Goal: Use online tool/utility: Use online tool/utility

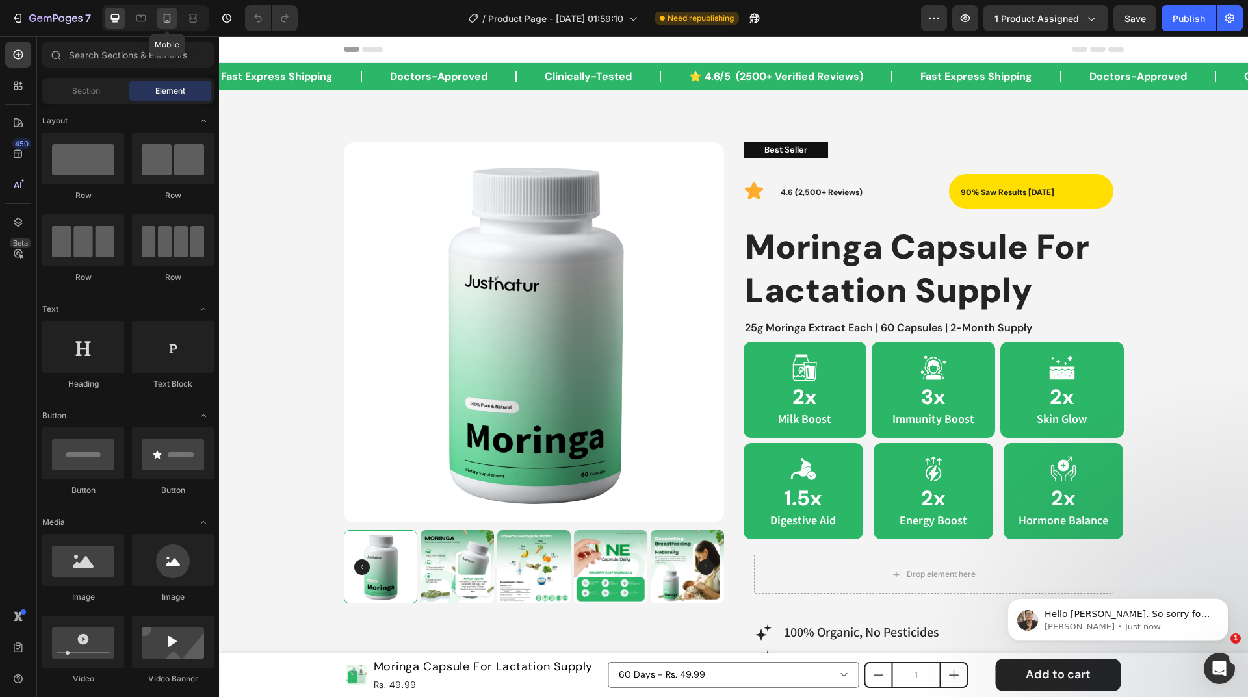
click at [161, 15] on icon at bounding box center [167, 18] width 13 height 13
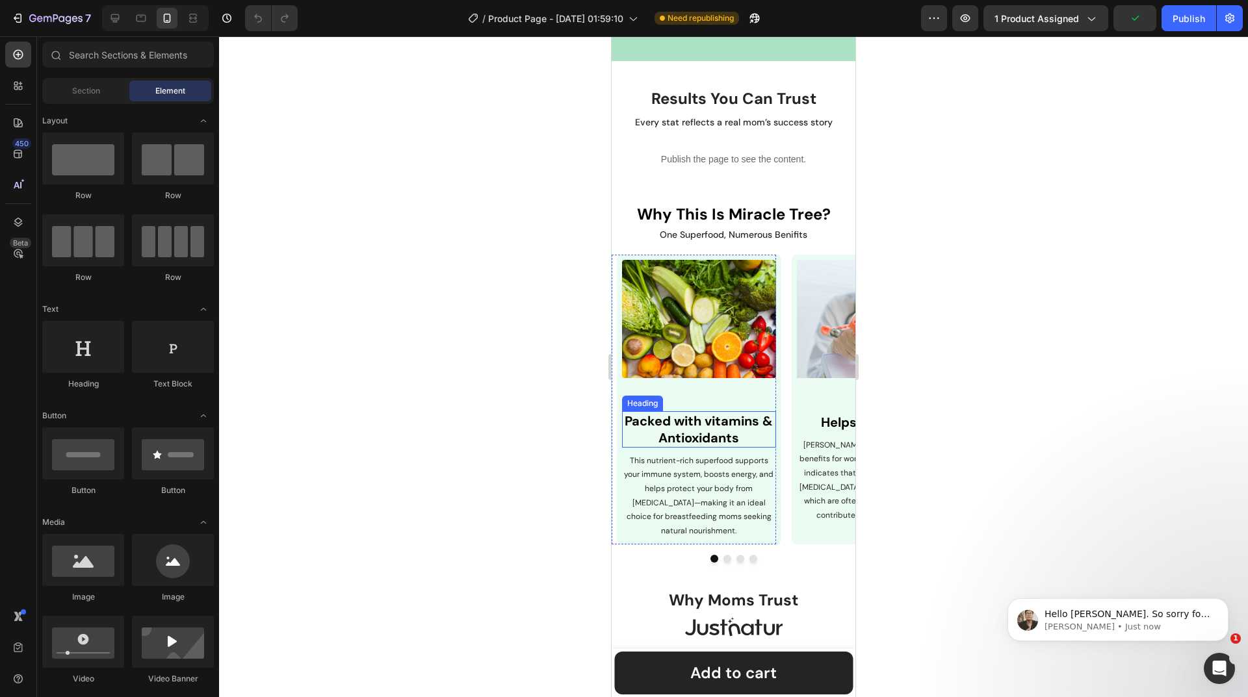
scroll to position [1235, 0]
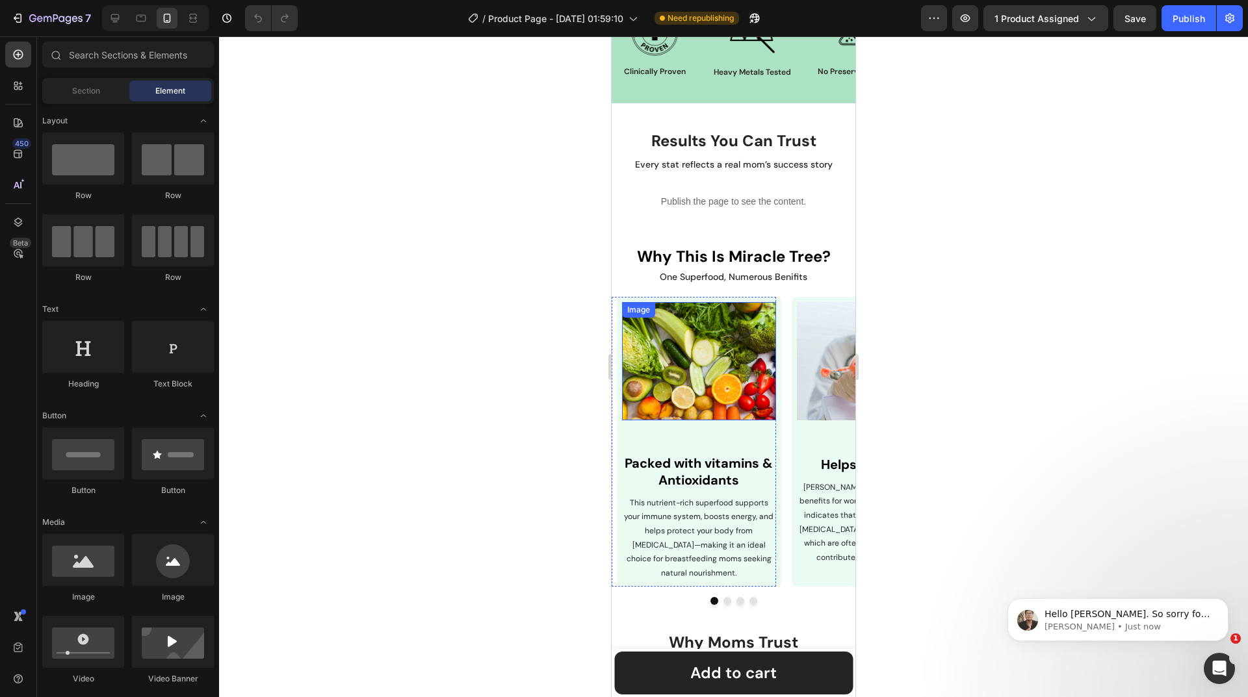
click at [691, 329] on img at bounding box center [699, 361] width 154 height 118
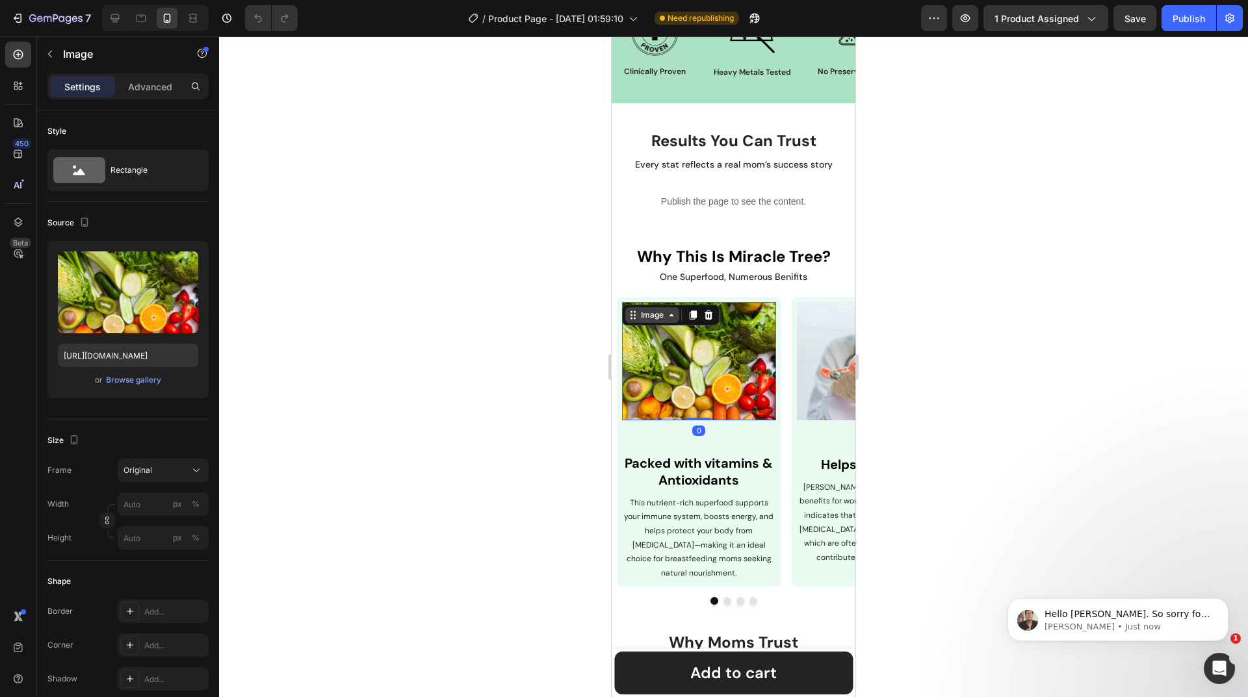
click at [648, 317] on div "Image" at bounding box center [652, 315] width 28 height 12
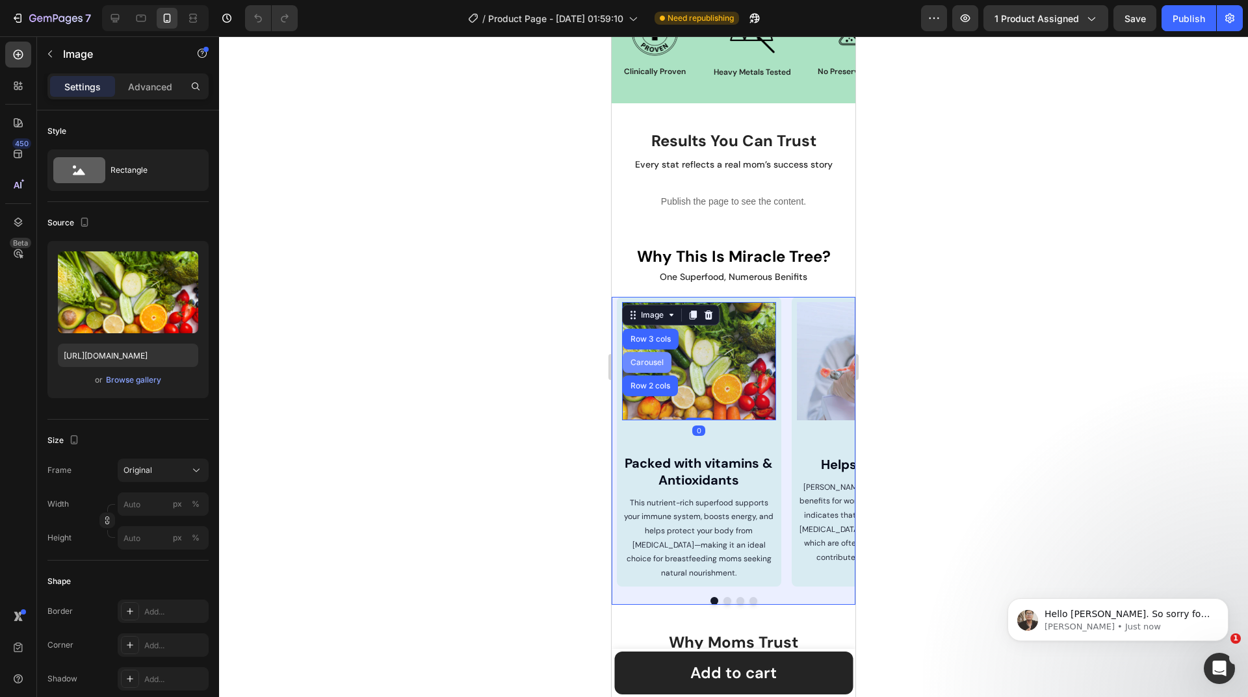
click at [651, 361] on div "Carousel" at bounding box center [647, 363] width 38 height 8
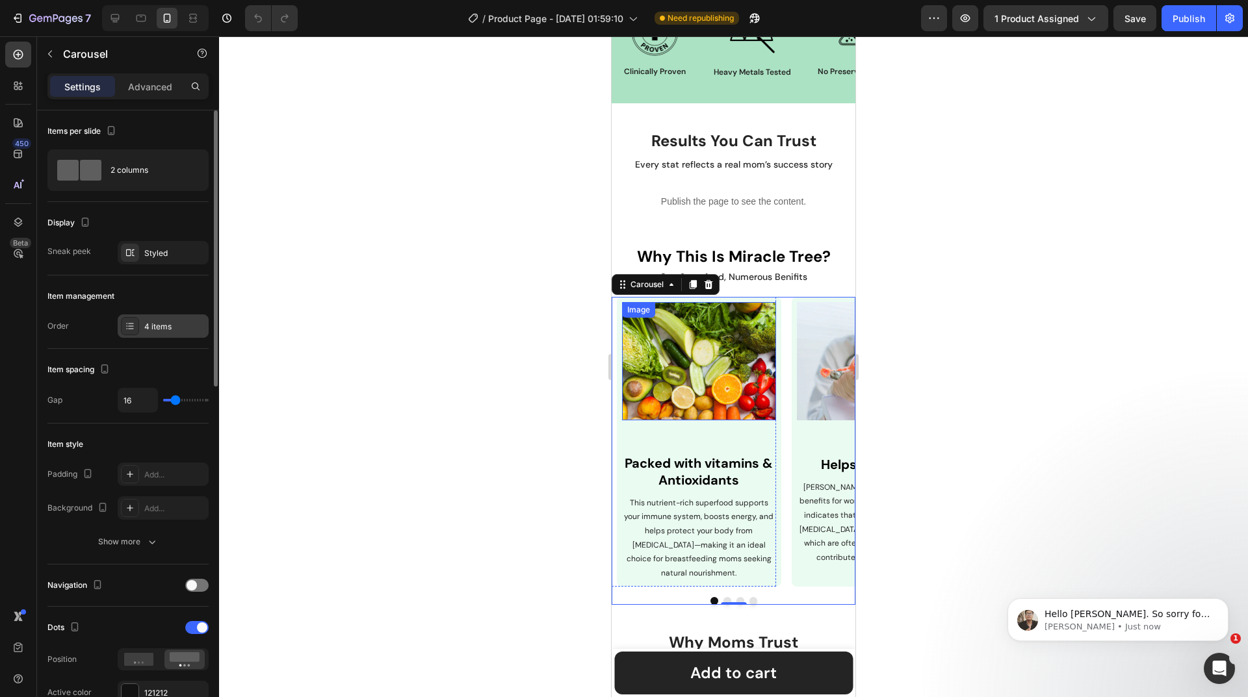
click at [176, 326] on div "4 items" at bounding box center [174, 327] width 61 height 12
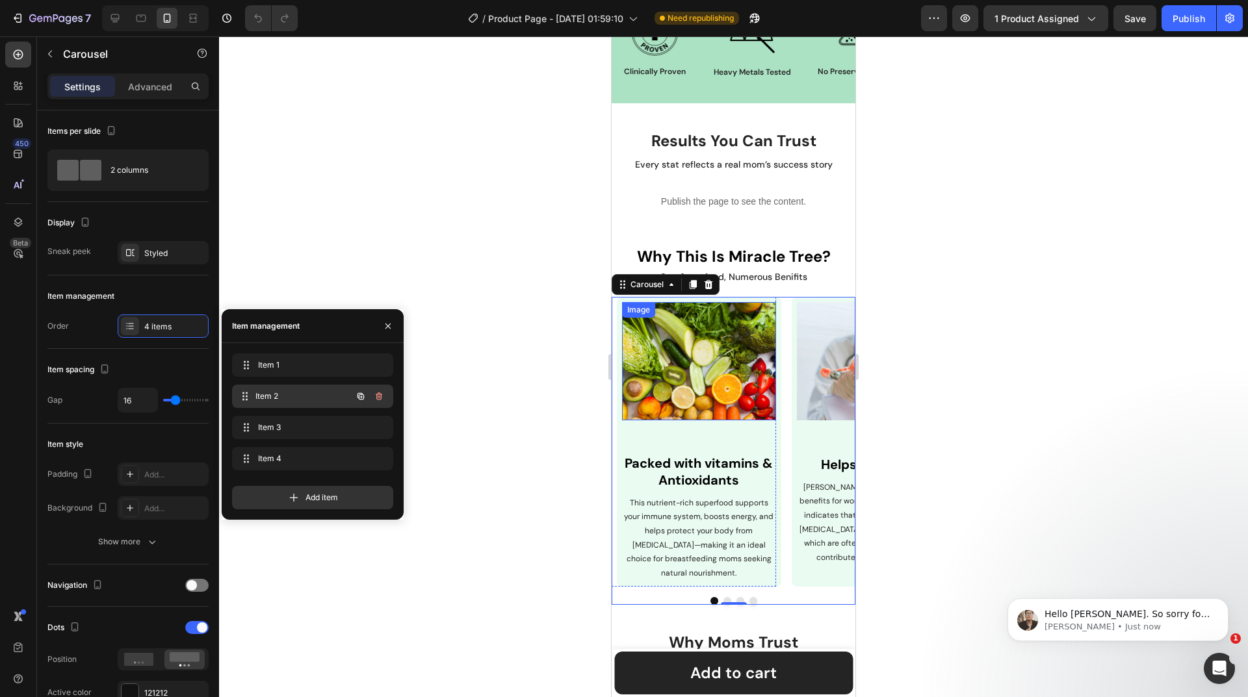
click at [294, 398] on span "Item 2" at bounding box center [303, 397] width 96 height 12
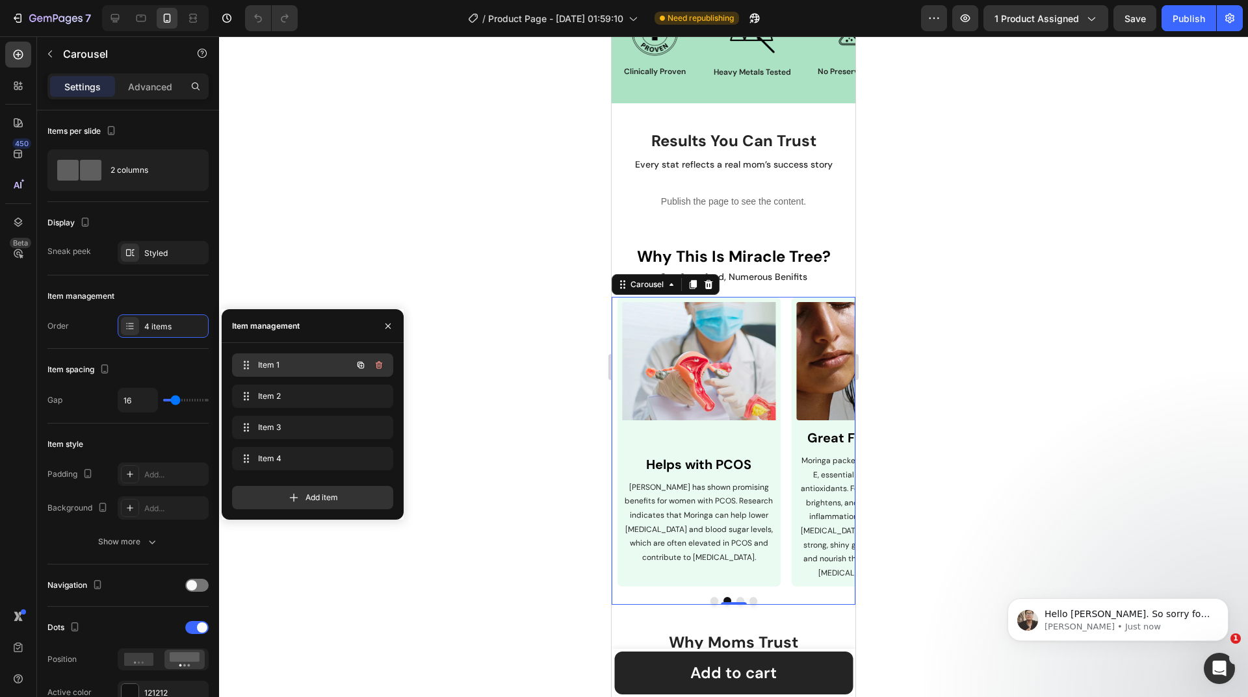
click at [297, 374] on div "Item 1 Item 1" at bounding box center [312, 365] width 161 height 23
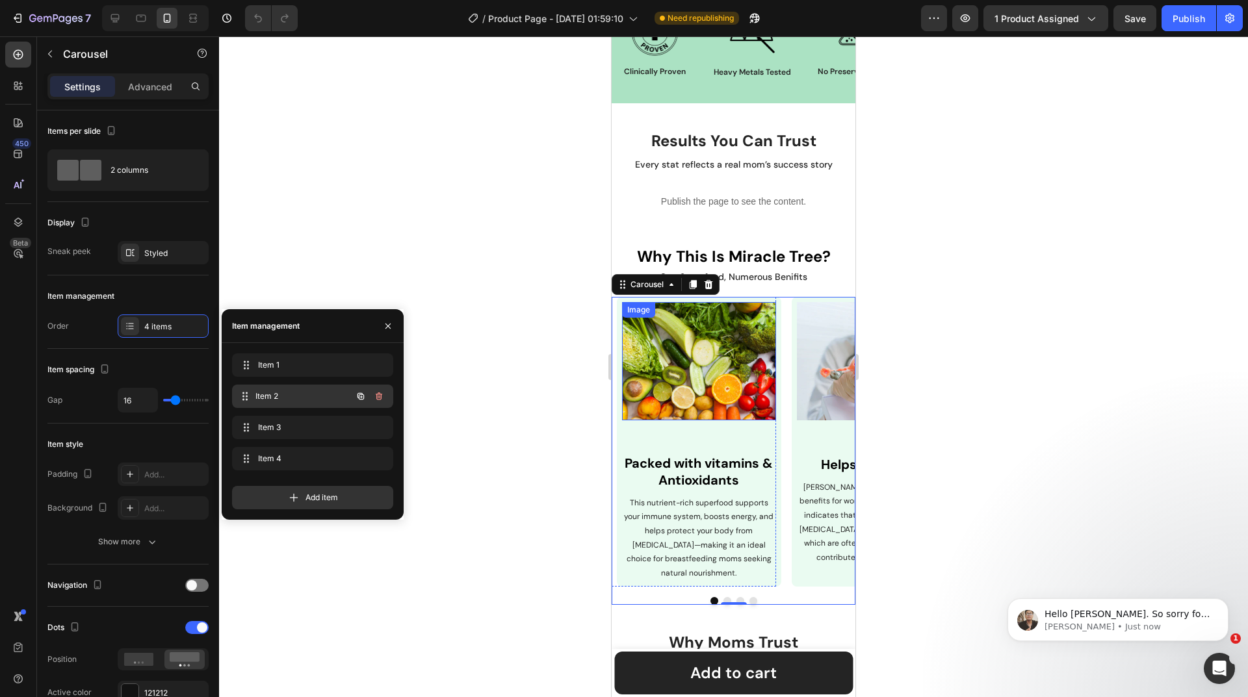
click at [293, 400] on span "Item 2" at bounding box center [303, 397] width 96 height 12
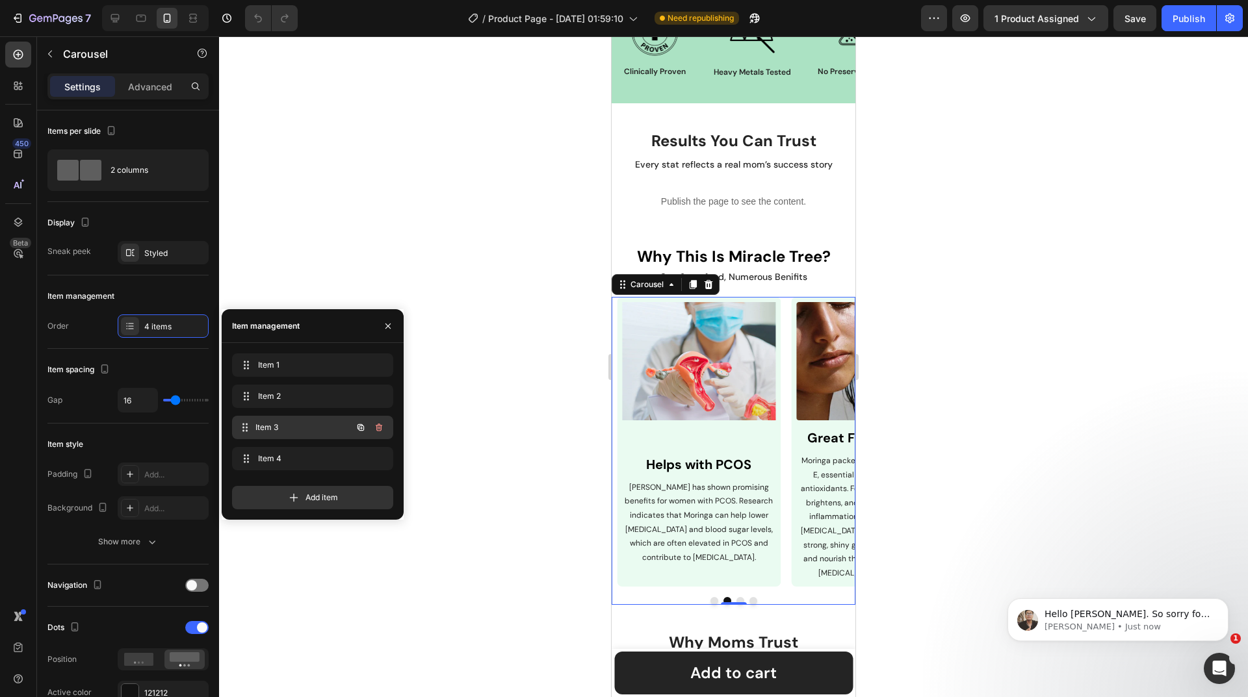
click at [295, 426] on span "Item 3" at bounding box center [303, 428] width 96 height 12
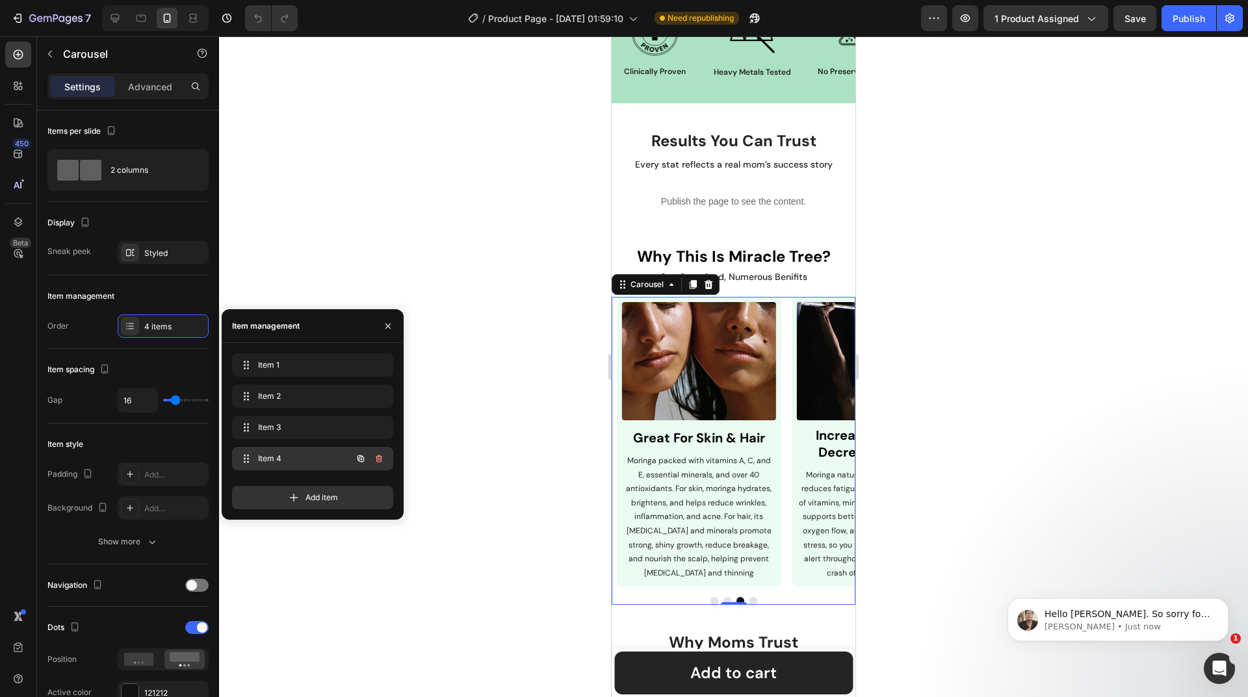
click at [294, 459] on span "Item 4" at bounding box center [294, 459] width 73 height 12
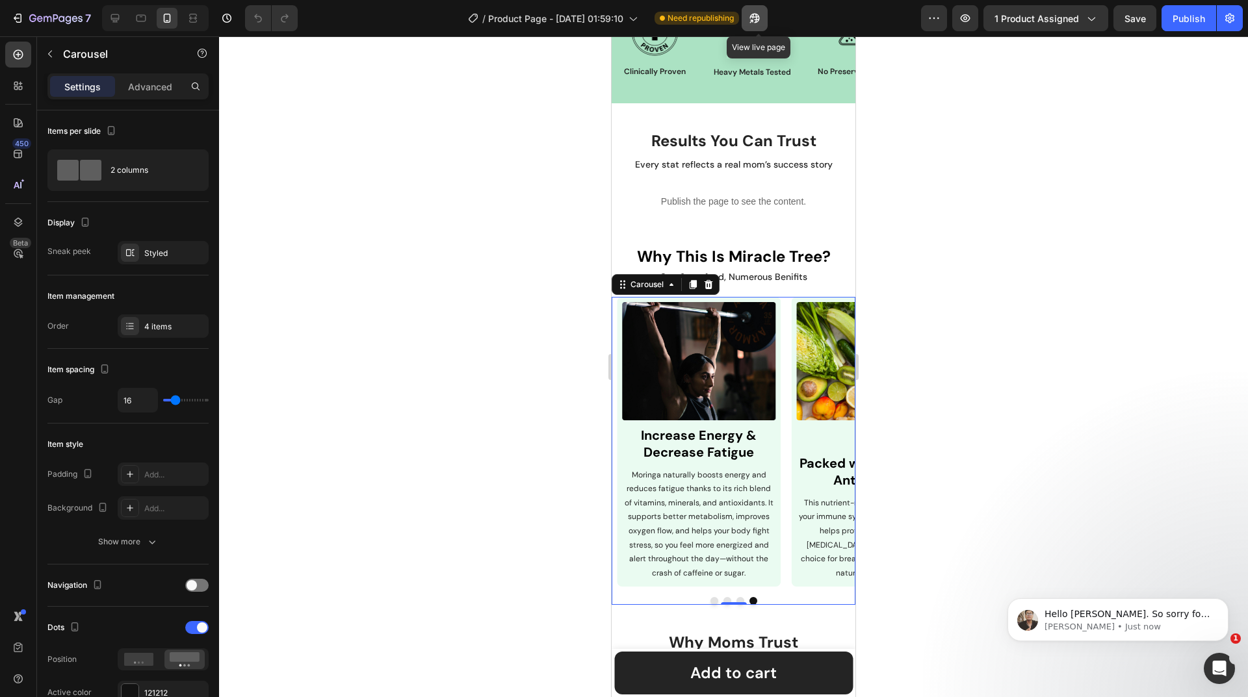
click at [754, 14] on icon "button" at bounding box center [754, 18] width 13 height 13
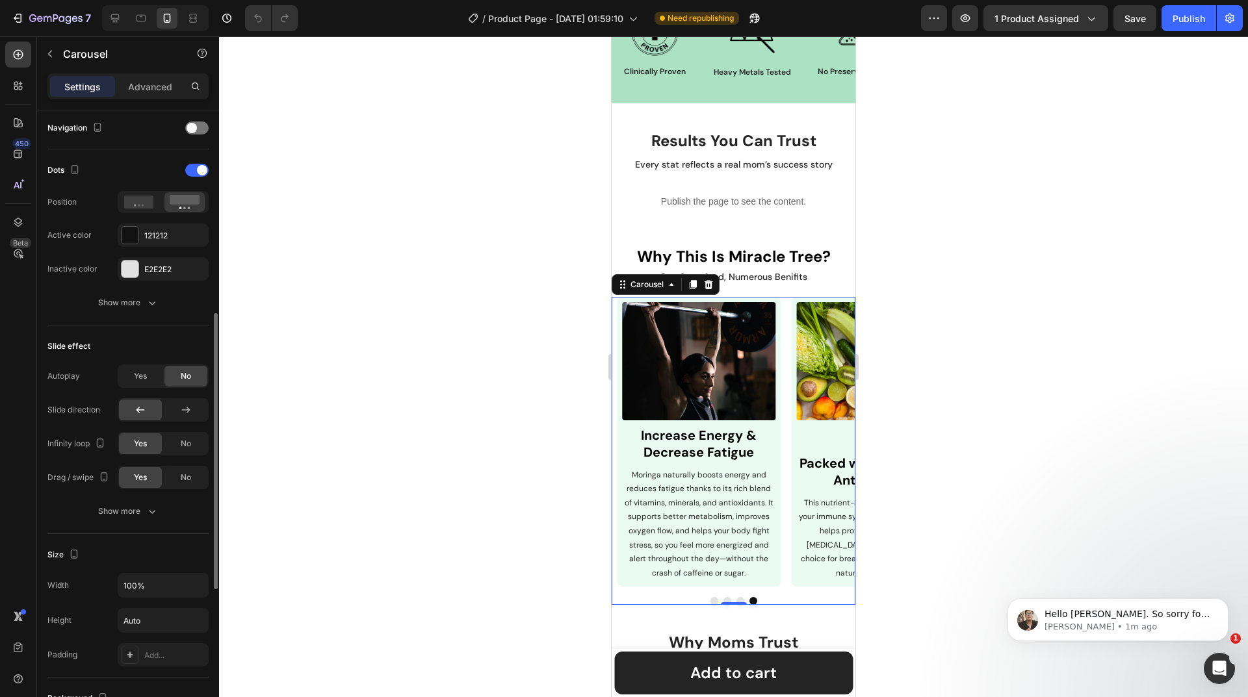
scroll to position [587, 0]
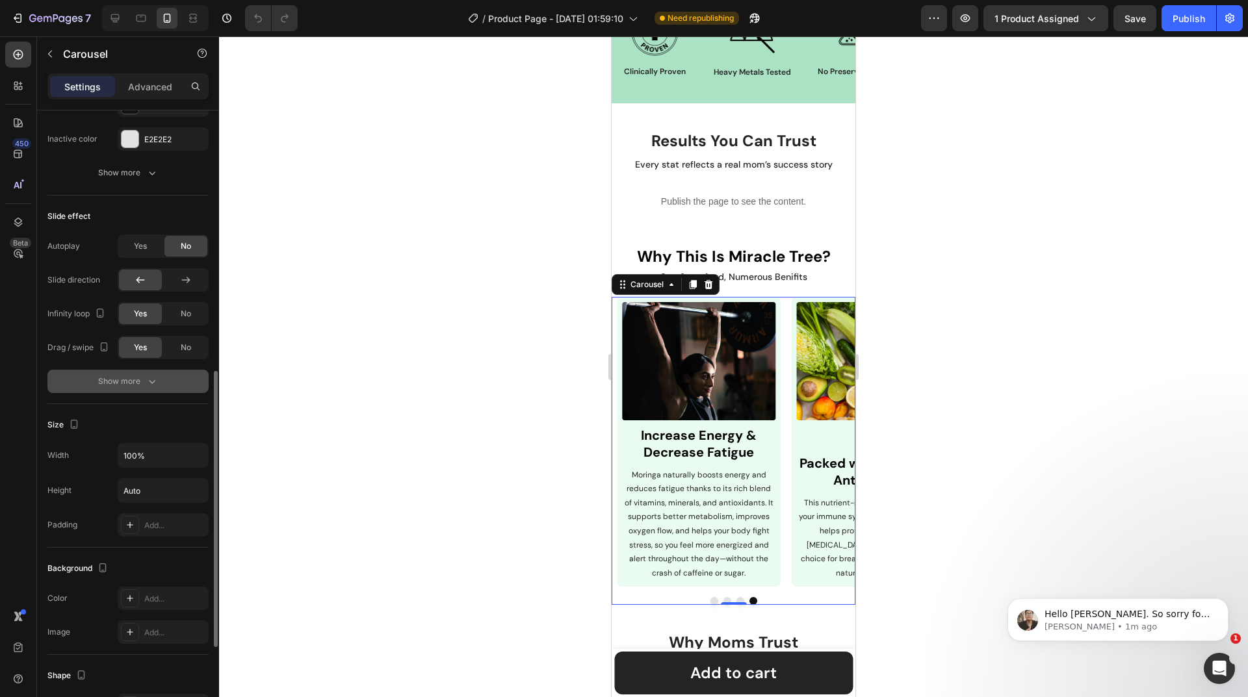
click at [130, 387] on div "Show more" at bounding box center [128, 381] width 60 height 13
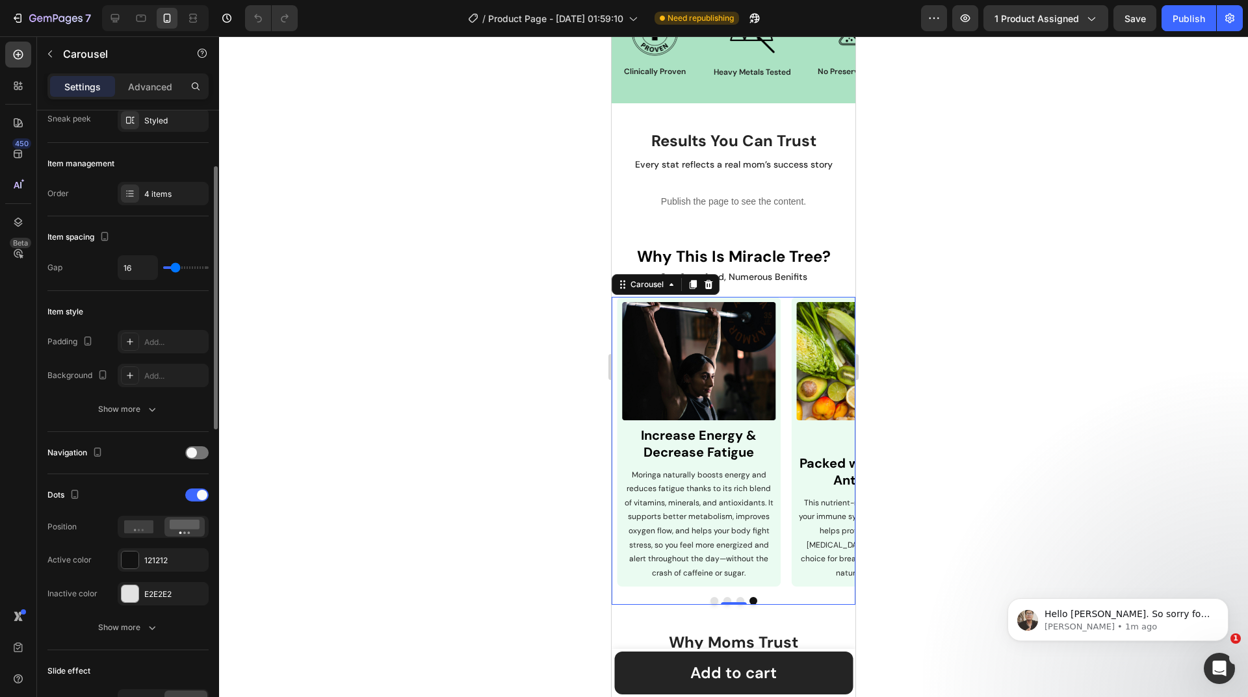
scroll to position [0, 0]
